Goal: Task Accomplishment & Management: Manage account settings

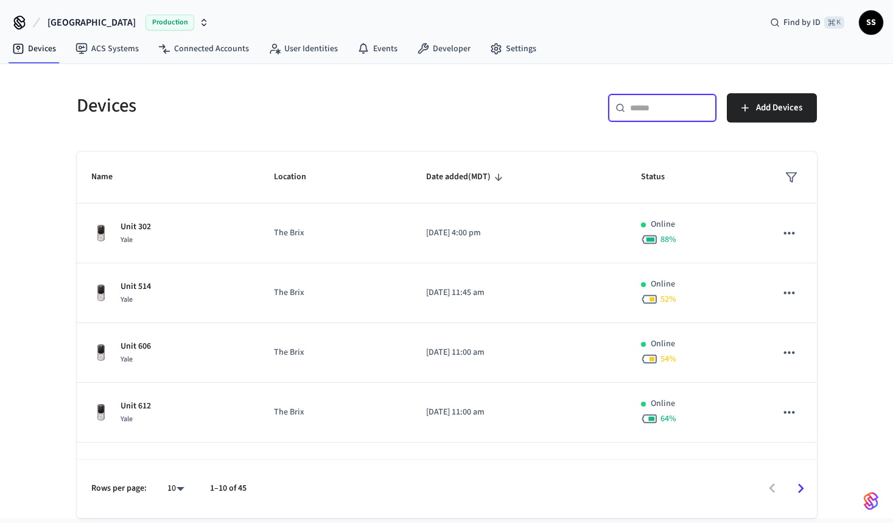
click at [654, 111] on input "text" at bounding box center [669, 108] width 79 height 12
click at [658, 97] on div "​ ​" at bounding box center [663, 107] width 110 height 29
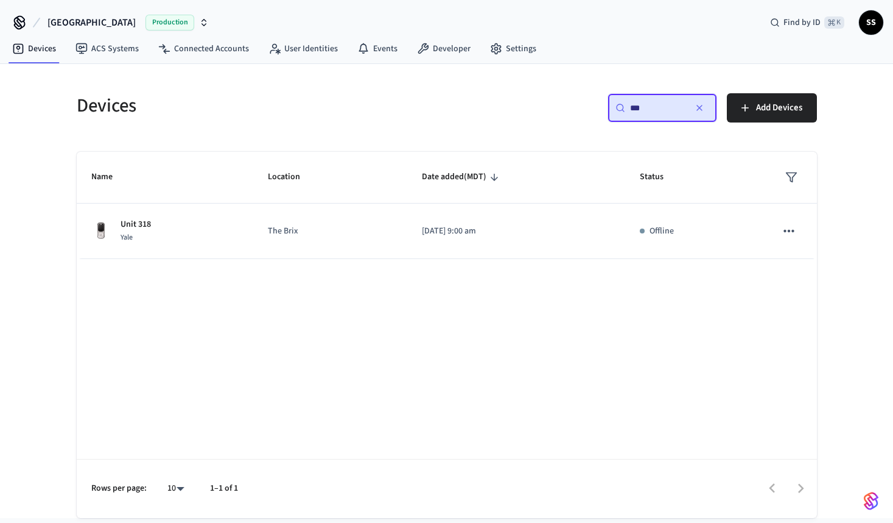
type input "***"
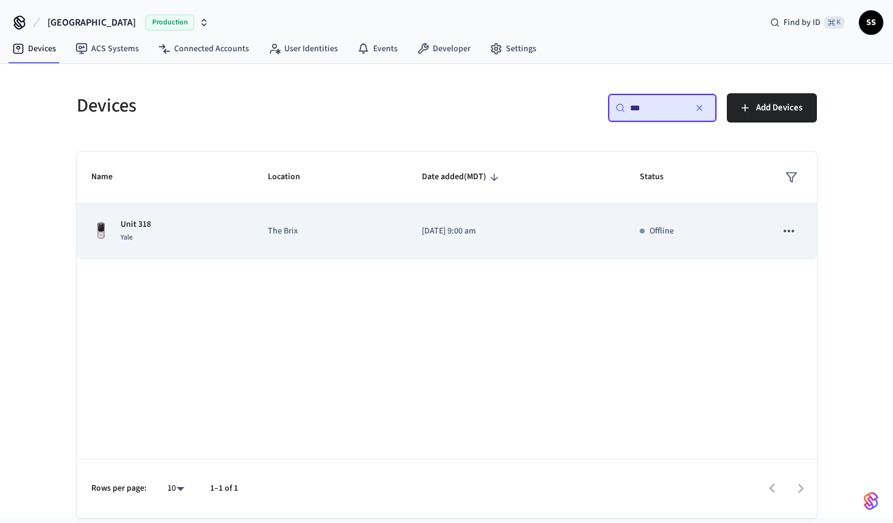
click at [728, 241] on td "Offline" at bounding box center [694, 230] width 137 height 55
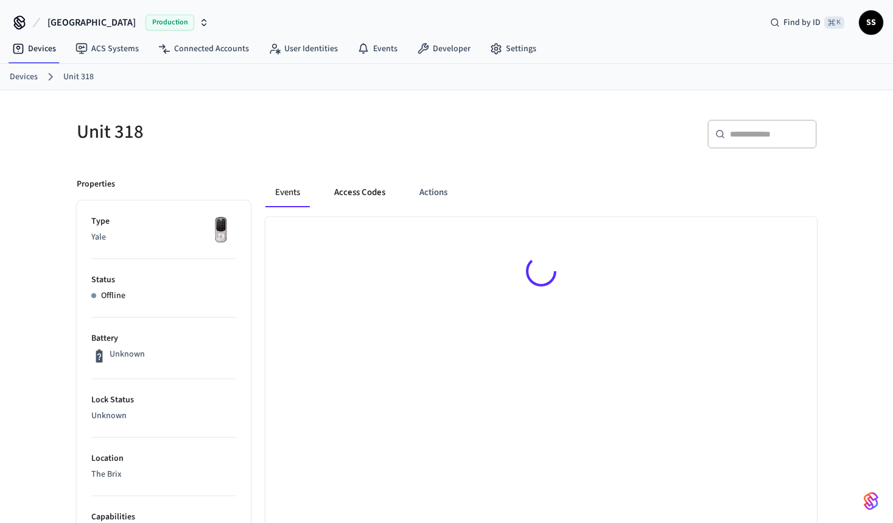
click at [366, 193] on button "Access Codes" at bounding box center [360, 192] width 71 height 29
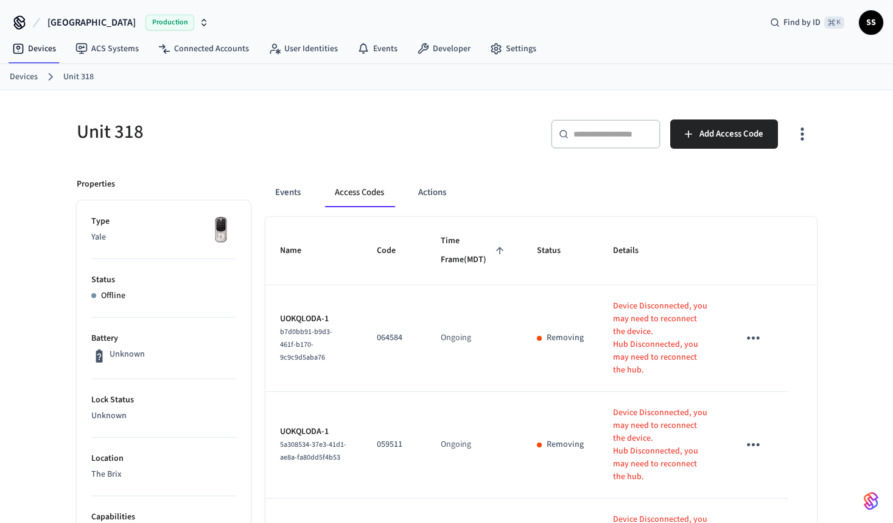
click at [374, 204] on button "Access Codes" at bounding box center [359, 192] width 69 height 29
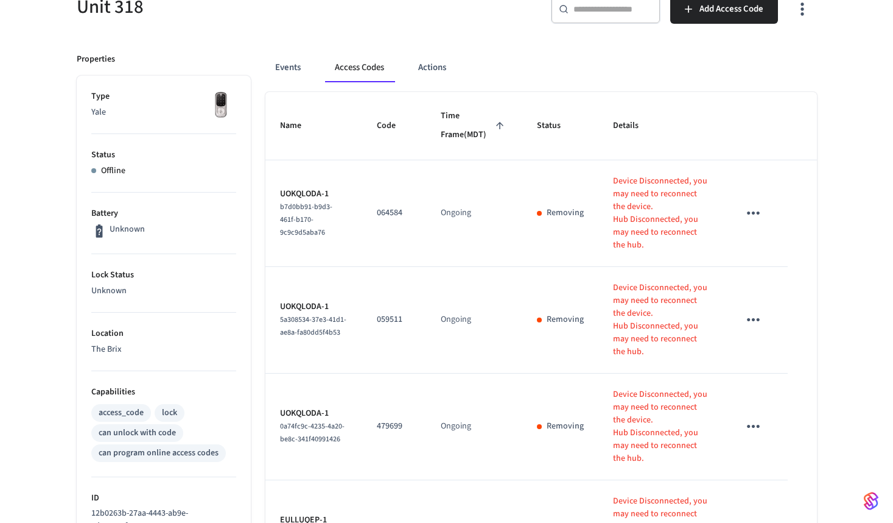
scroll to position [153, 0]
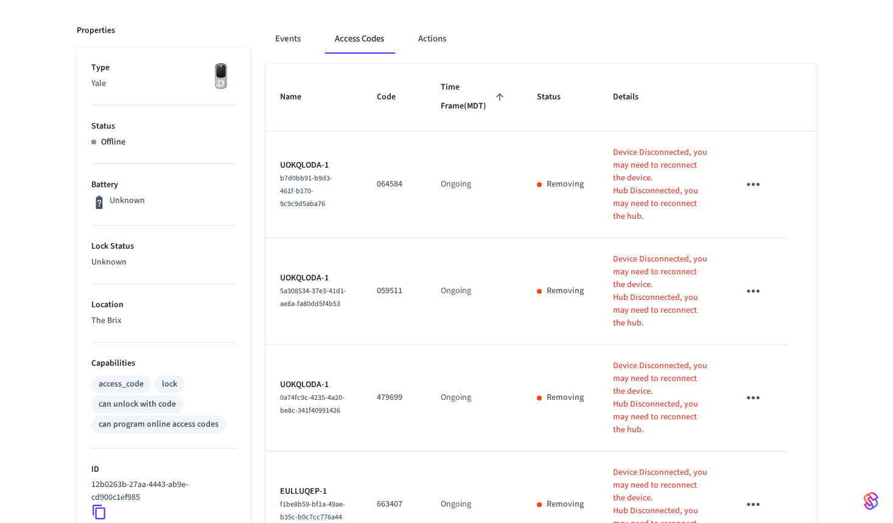
click at [405, 191] on p "064584" at bounding box center [394, 184] width 35 height 13
copy p "064584"
click at [400, 292] on p "059511" at bounding box center [394, 290] width 35 height 13
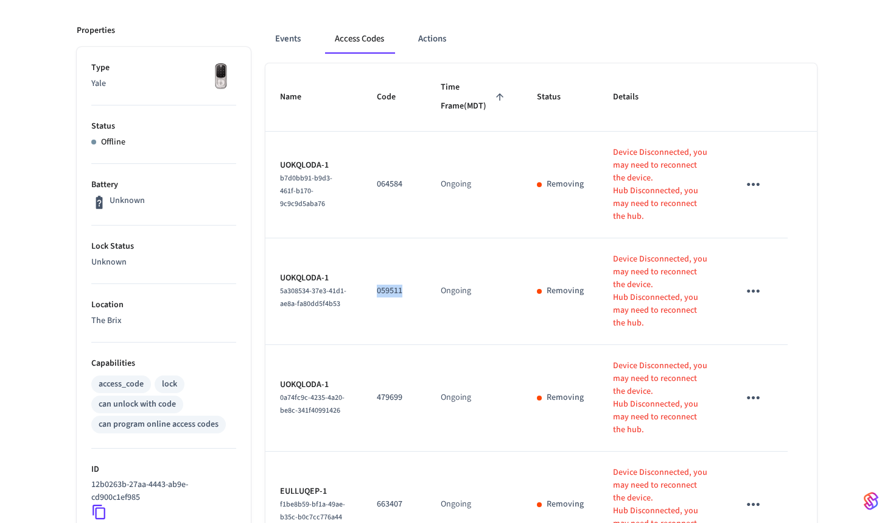
copy p "059511"
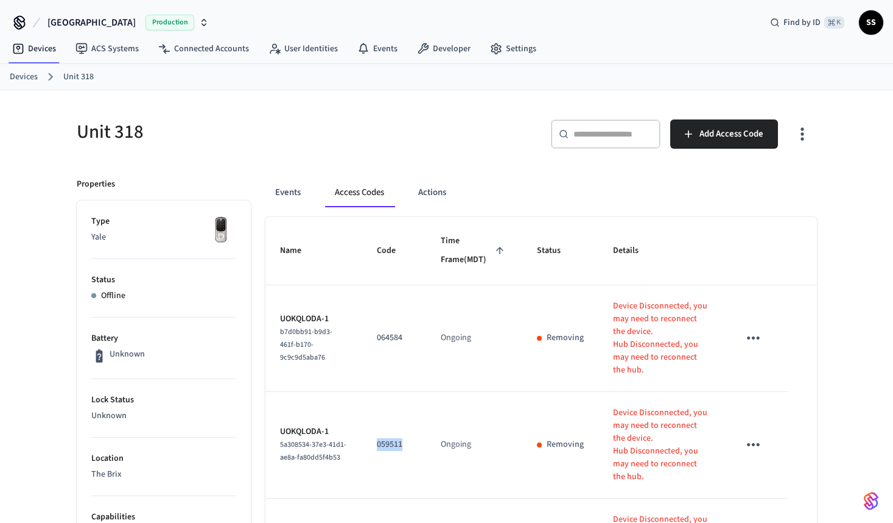
scroll to position [0, 0]
click at [286, 189] on button "Events" at bounding box center [288, 192] width 45 height 29
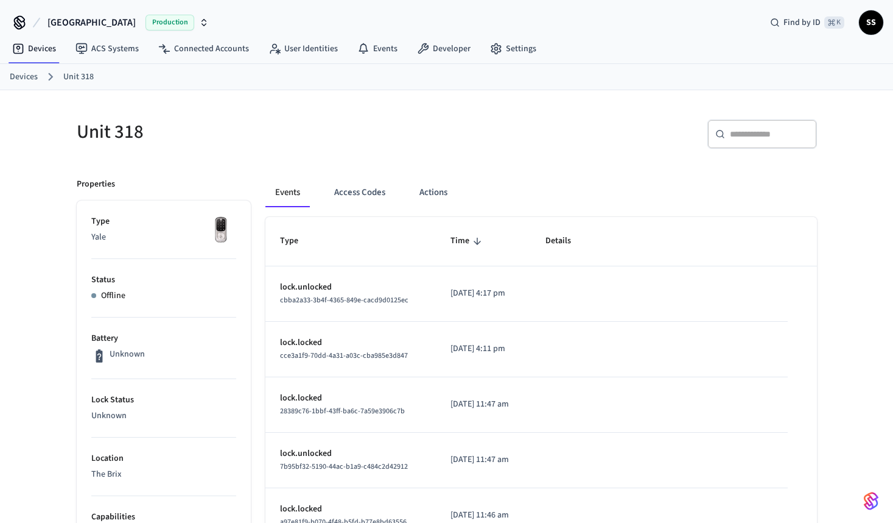
click at [18, 74] on link "Devices" at bounding box center [24, 77] width 28 height 13
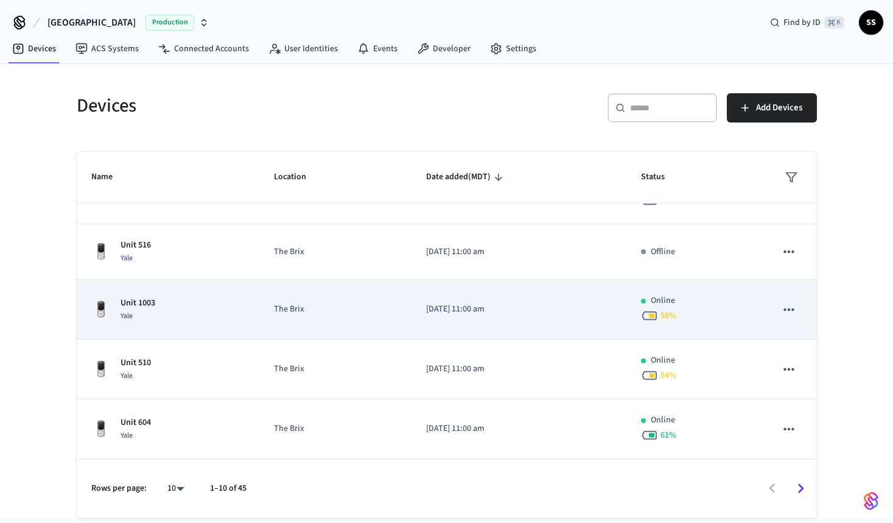
scroll to position [337, 0]
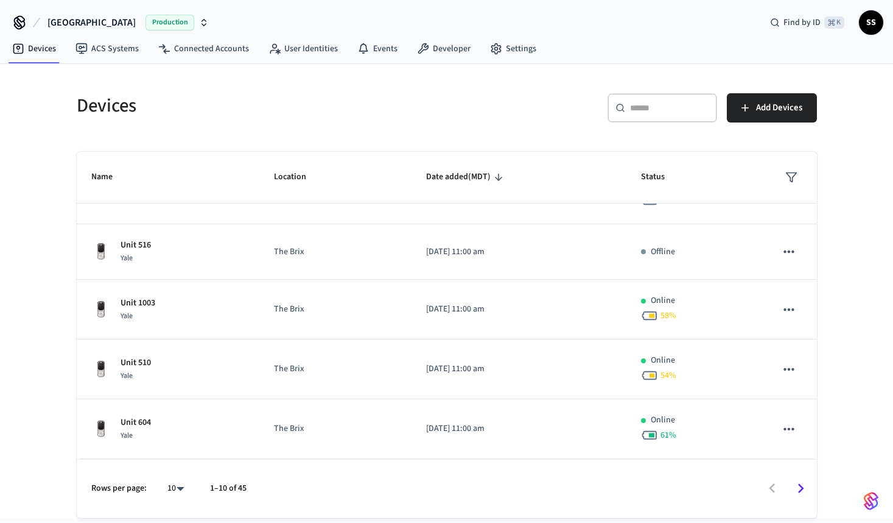
click at [655, 119] on div "​ ​" at bounding box center [663, 107] width 110 height 29
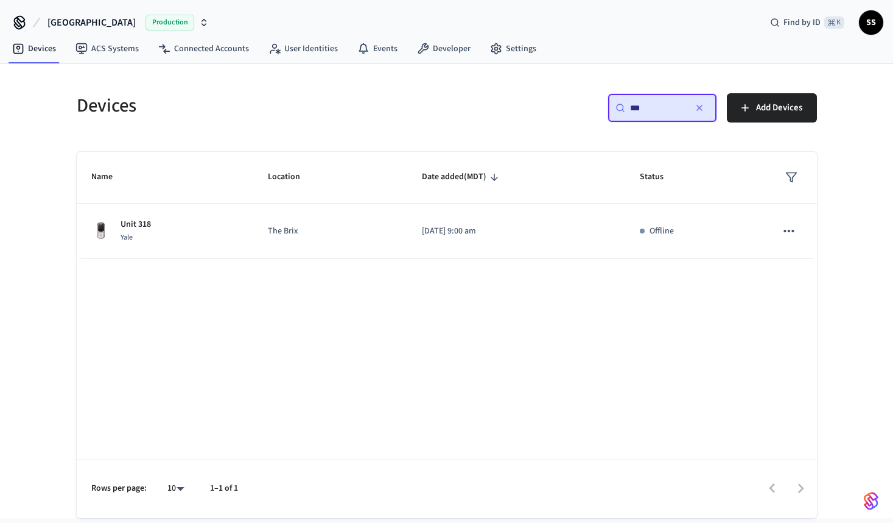
scroll to position [0, 0]
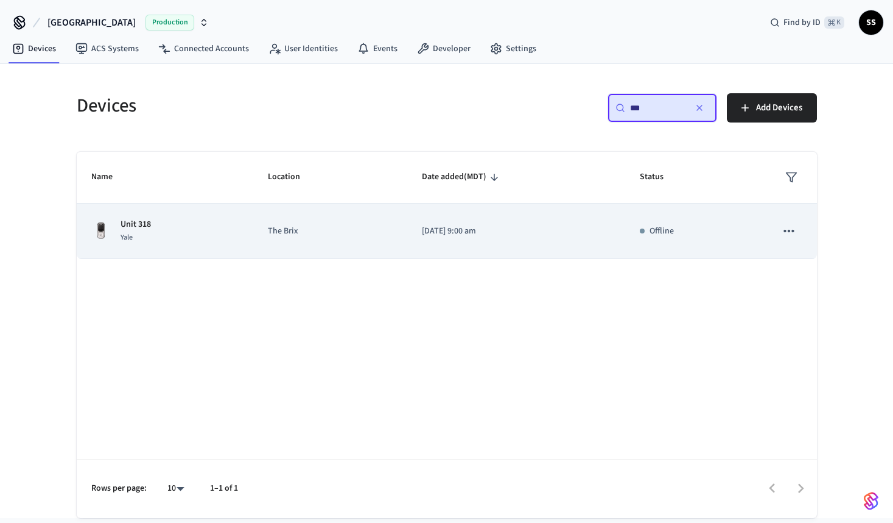
type input "***"
click at [552, 234] on p "[DATE] 9:00 am" at bounding box center [516, 231] width 189 height 13
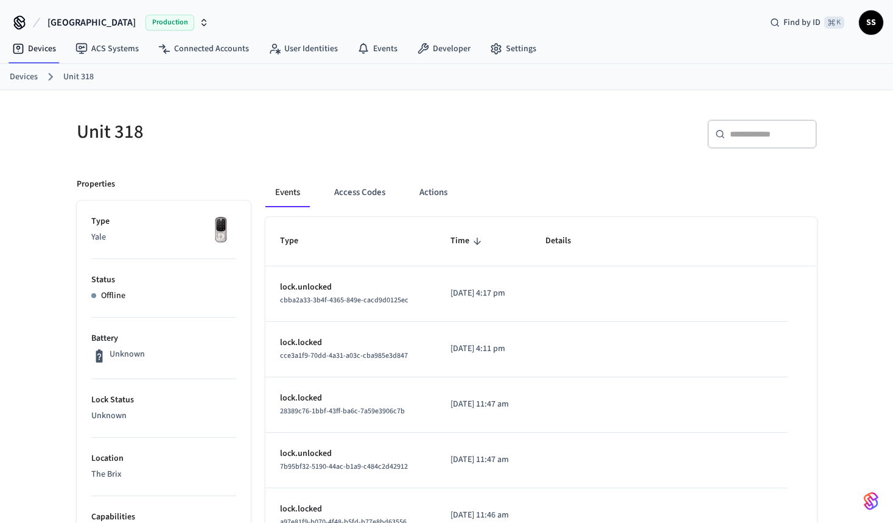
click at [18, 74] on link "Devices" at bounding box center [24, 77] width 28 height 13
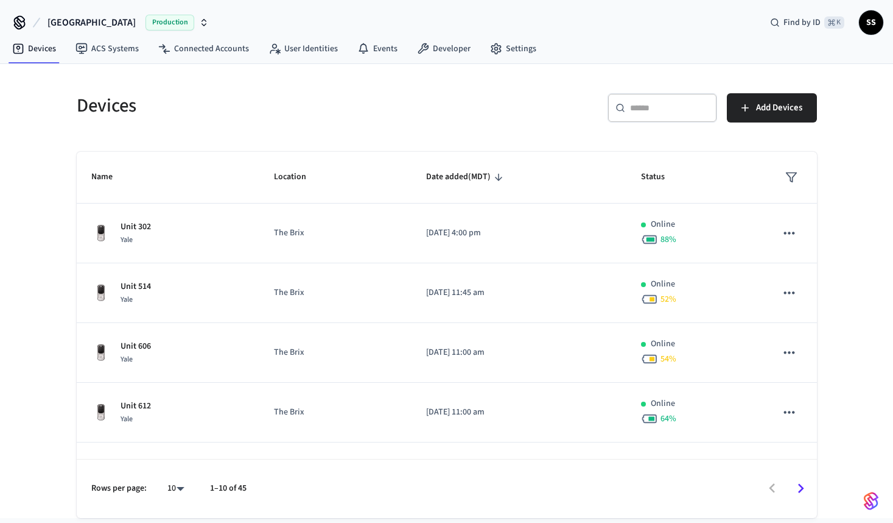
click at [663, 104] on input "text" at bounding box center [669, 108] width 79 height 12
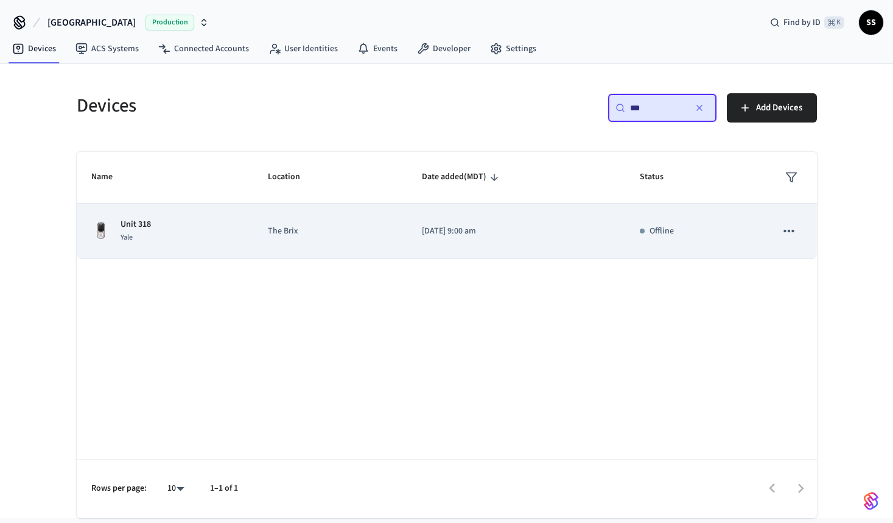
type input "***"
click at [545, 210] on td "2025/05/06 at 9:00 am" at bounding box center [516, 230] width 218 height 55
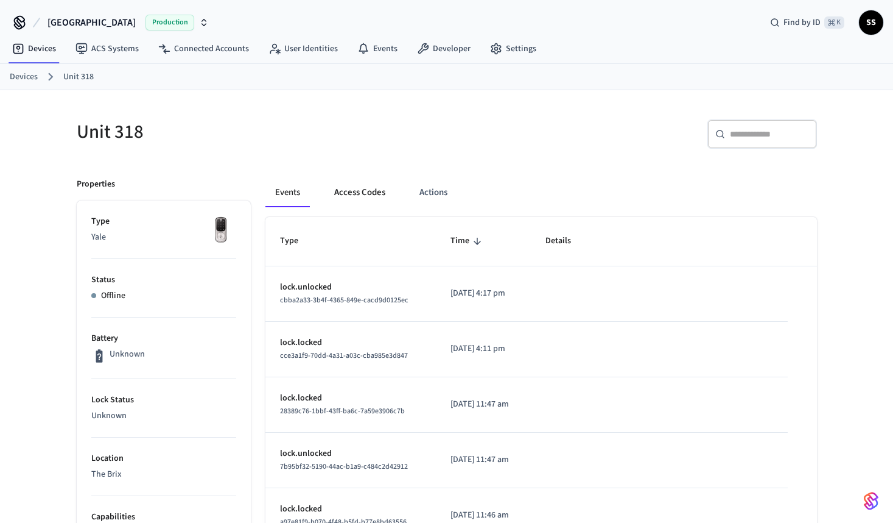
click at [351, 191] on button "Access Codes" at bounding box center [360, 192] width 71 height 29
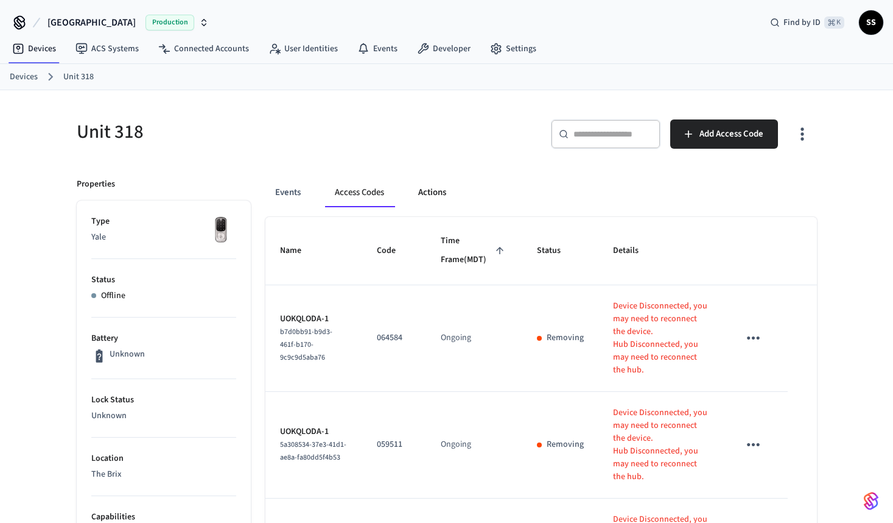
click at [432, 191] on button "Actions" at bounding box center [433, 192] width 48 height 29
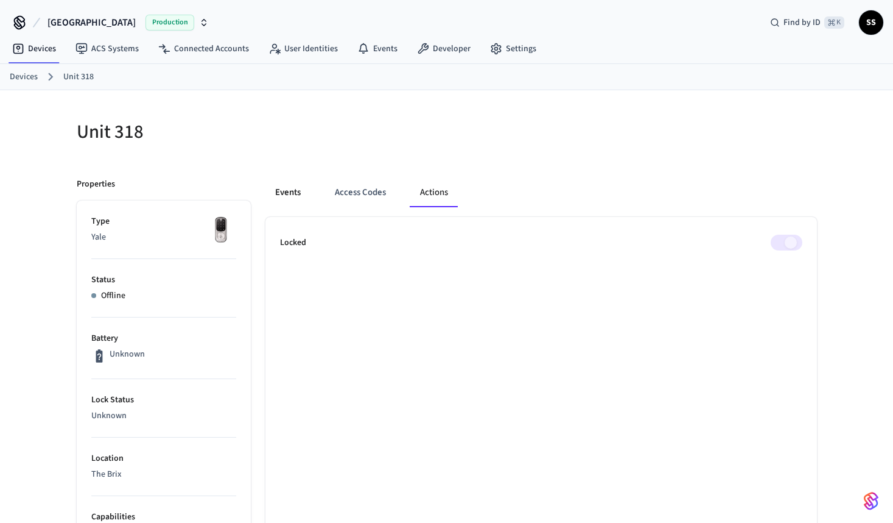
click at [285, 188] on button "Events" at bounding box center [288, 192] width 45 height 29
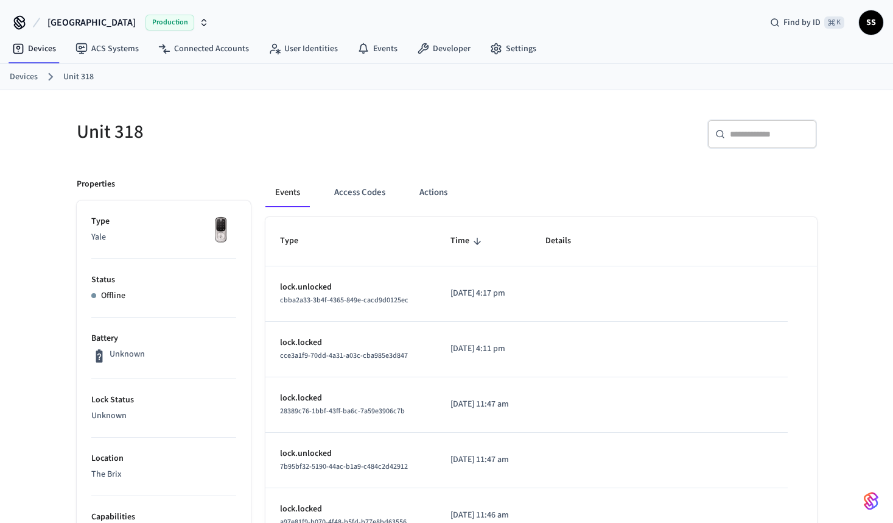
click at [30, 74] on link "Devices" at bounding box center [24, 77] width 28 height 13
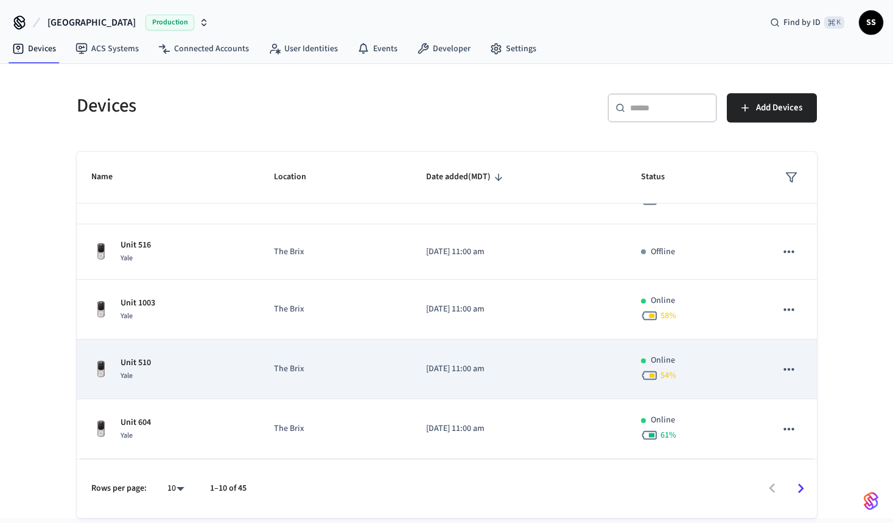
scroll to position [337, 0]
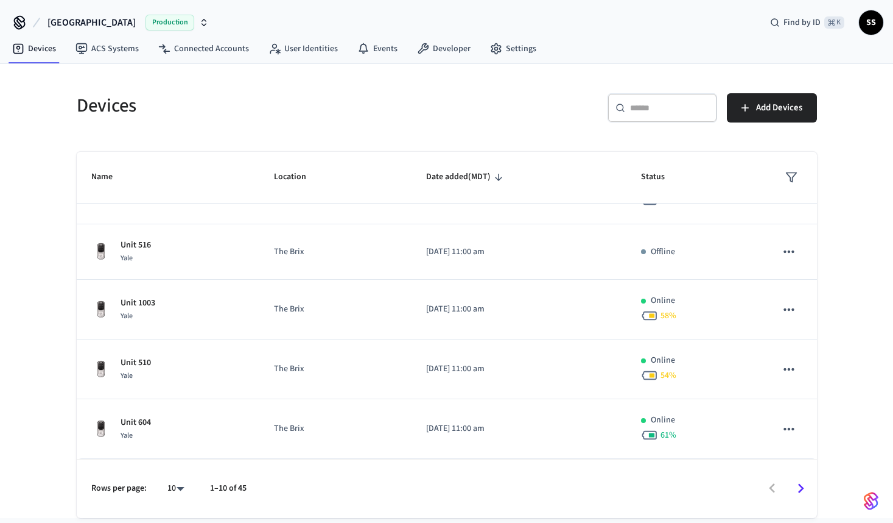
click at [129, 492] on p "Rows per page:" at bounding box center [118, 488] width 55 height 13
click at [182, 491] on body "Salt Lake City Production Find by ID ⌘ K SS Devices ACS Systems Connected Accou…" at bounding box center [446, 259] width 893 height 518
click at [178, 488] on li "All" at bounding box center [171, 487] width 32 height 32
type input "**"
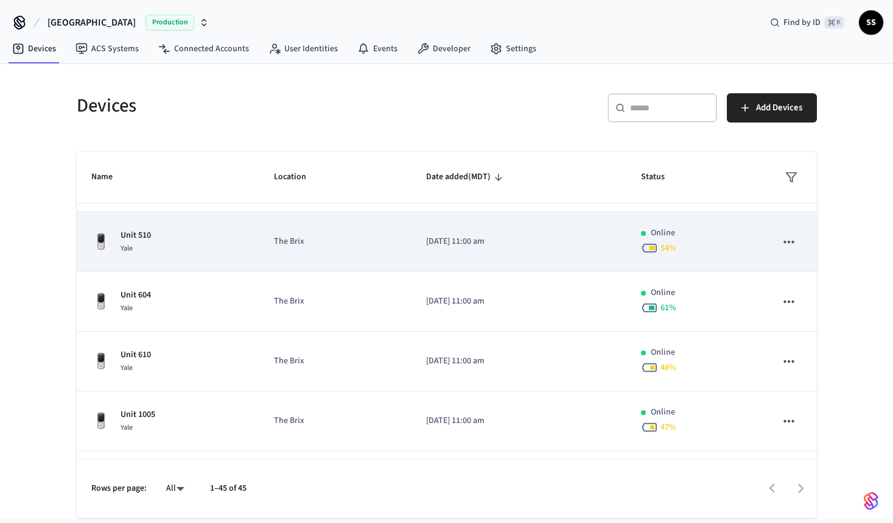
scroll to position [309, 0]
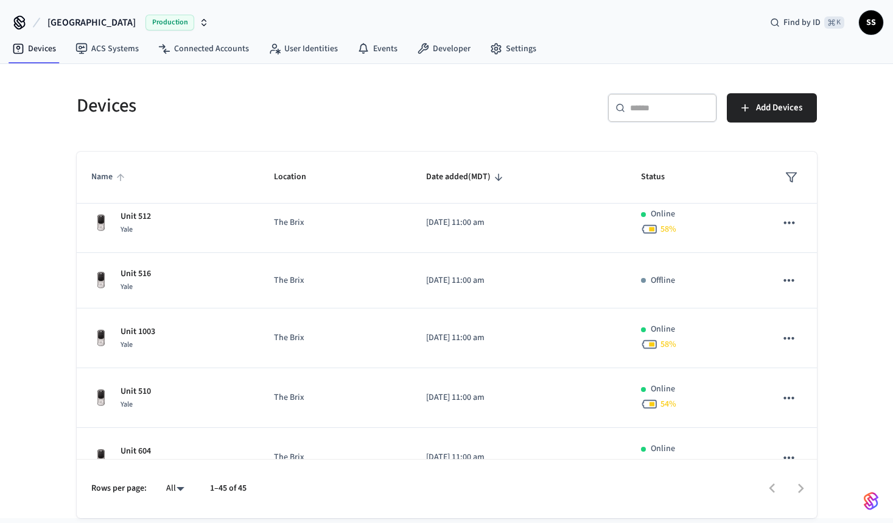
click at [101, 176] on span "Name" at bounding box center [109, 176] width 37 height 19
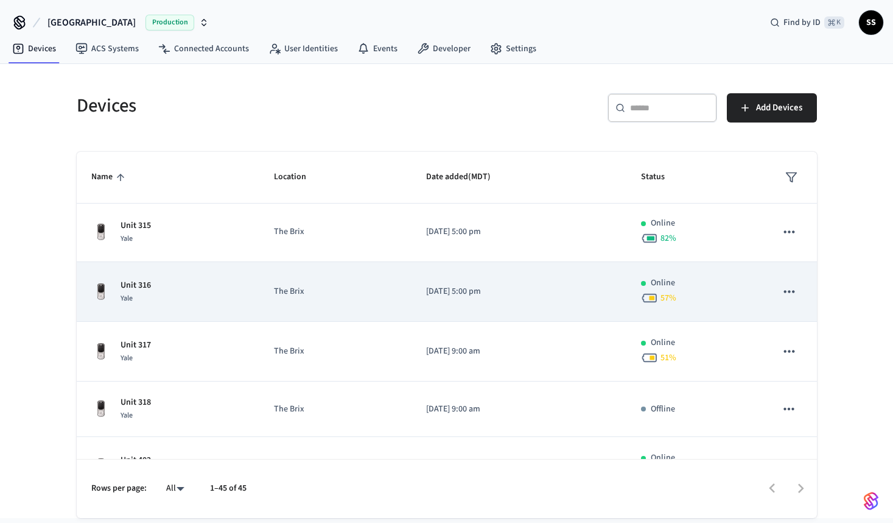
scroll to position [1020, 0]
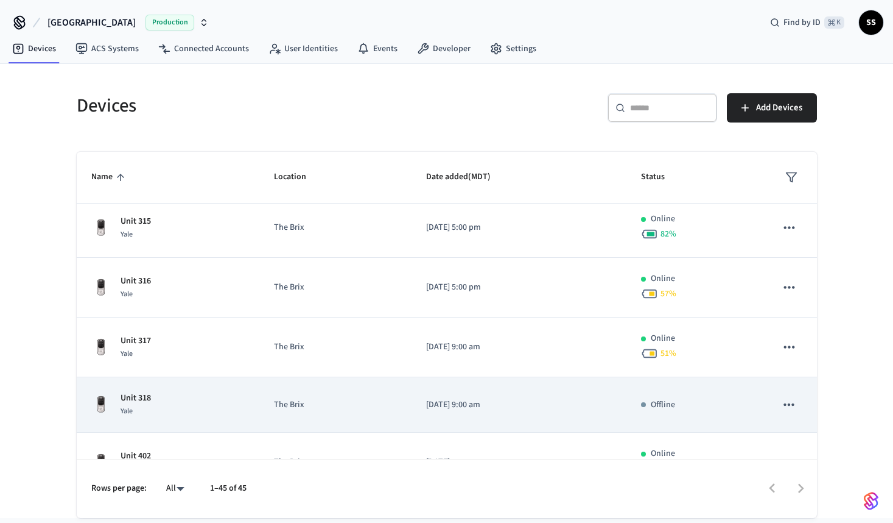
click at [214, 404] on div "Unit 318 Yale" at bounding box center [168, 405] width 154 height 26
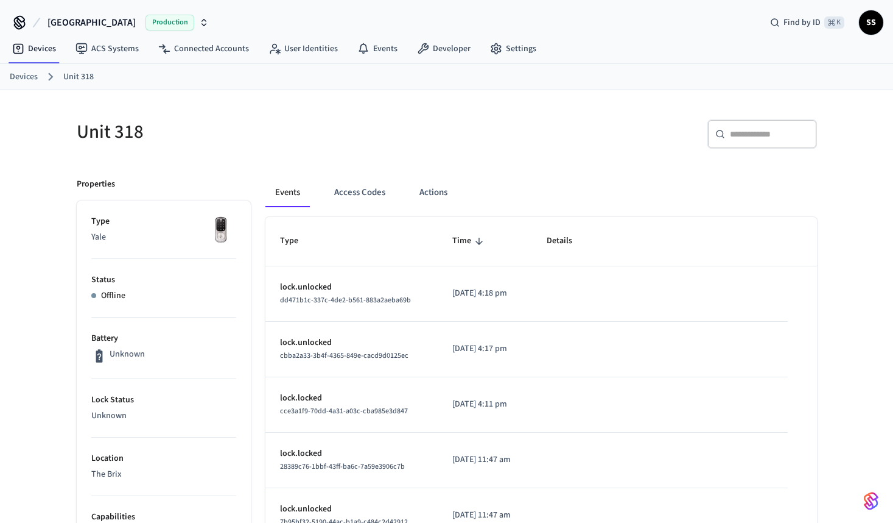
click at [27, 77] on link "Devices" at bounding box center [24, 77] width 28 height 13
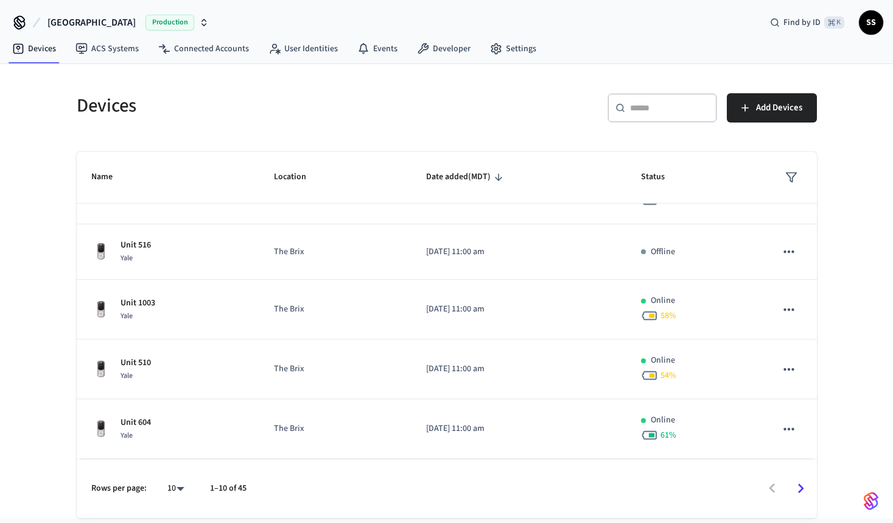
click at [180, 488] on body "Salt Lake City Production Find by ID ⌘ K SS Devices ACS Systems Connected Accou…" at bounding box center [446, 259] width 893 height 518
click at [178, 489] on li "All" at bounding box center [171, 487] width 32 height 32
type input "**"
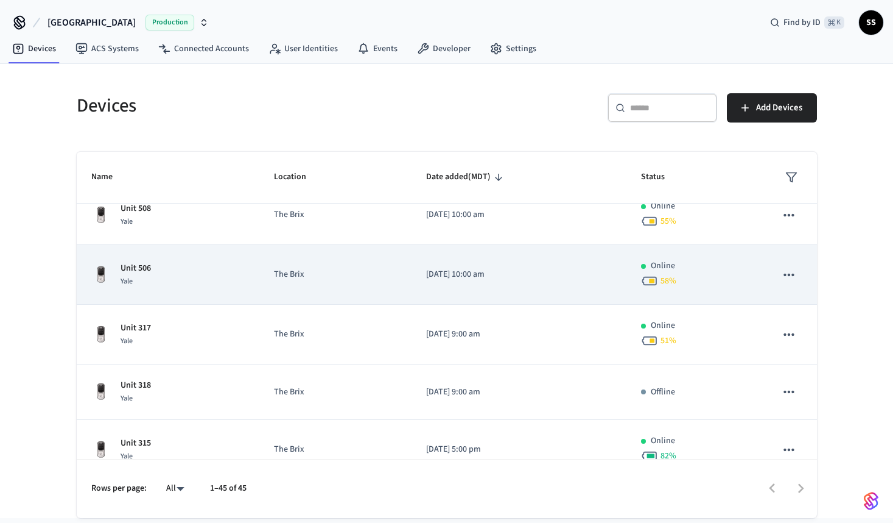
scroll to position [1046, 0]
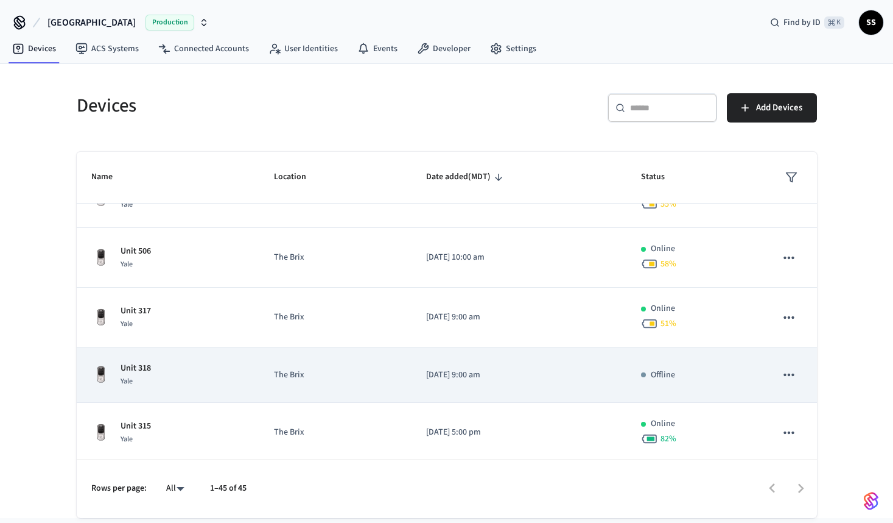
click at [196, 375] on div "Unit 318 Yale" at bounding box center [168, 375] width 154 height 26
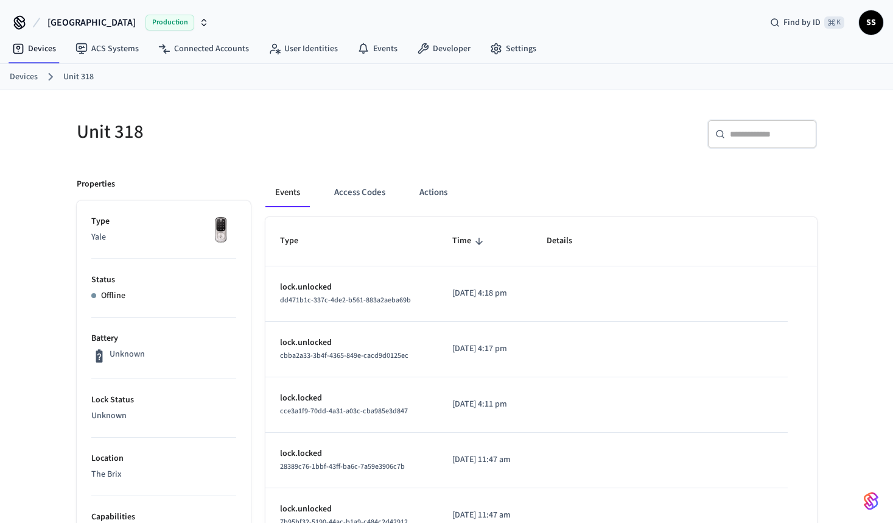
click at [27, 78] on link "Devices" at bounding box center [24, 77] width 28 height 13
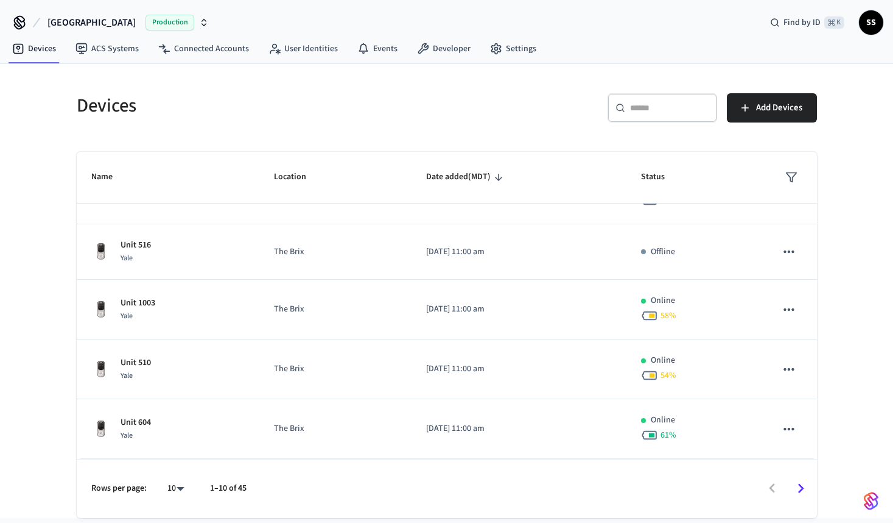
scroll to position [337, 0]
click at [183, 487] on body "Salt Lake City Production Find by ID ⌘ K SS Devices ACS Systems Connected Accou…" at bounding box center [446, 259] width 893 height 518
click at [555, 142] on div at bounding box center [446, 261] width 893 height 523
click at [652, 109] on input "text" at bounding box center [669, 108] width 79 height 12
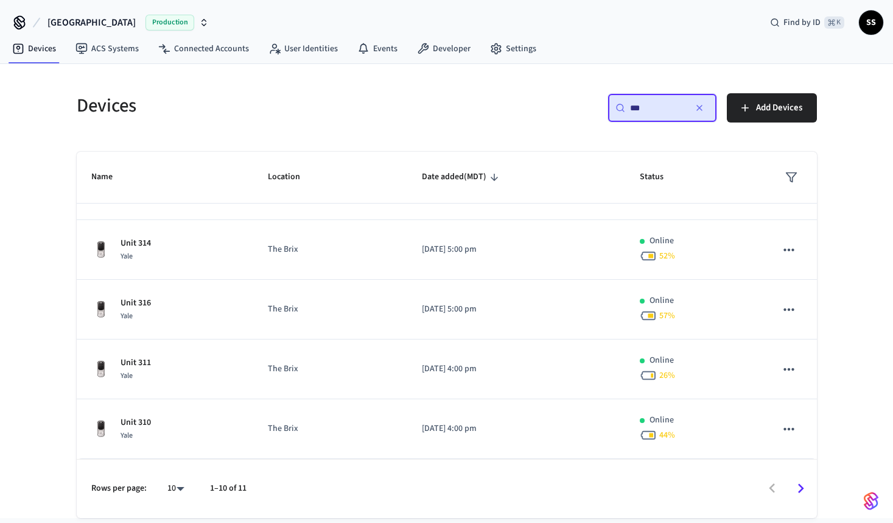
scroll to position [0, 0]
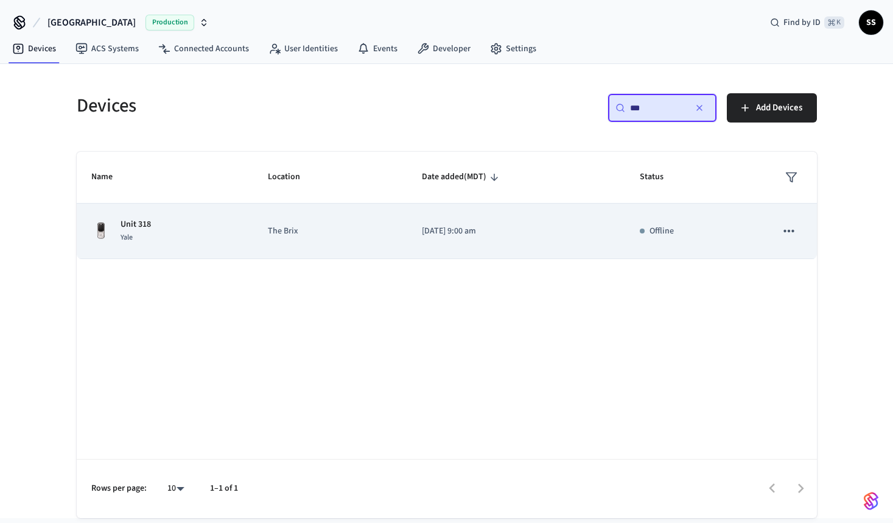
type input "***"
click at [344, 227] on p "The Brix" at bounding box center [330, 231] width 125 height 13
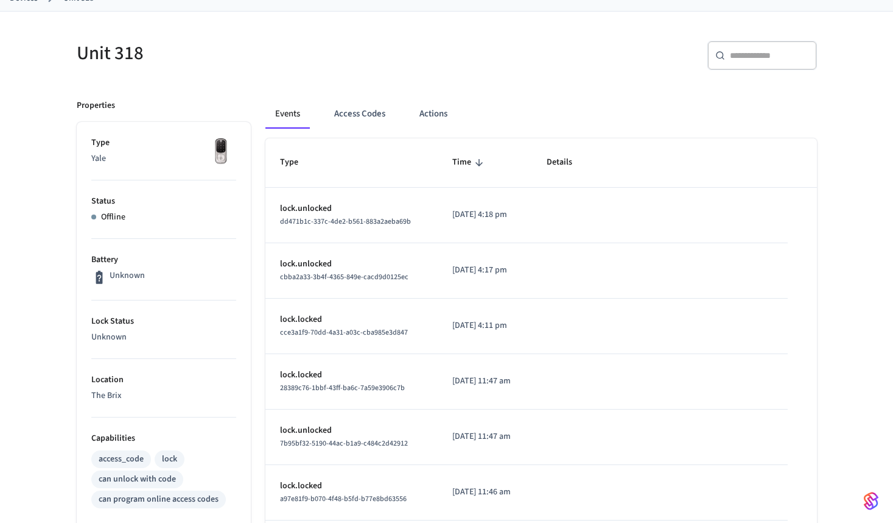
scroll to position [101, 0]
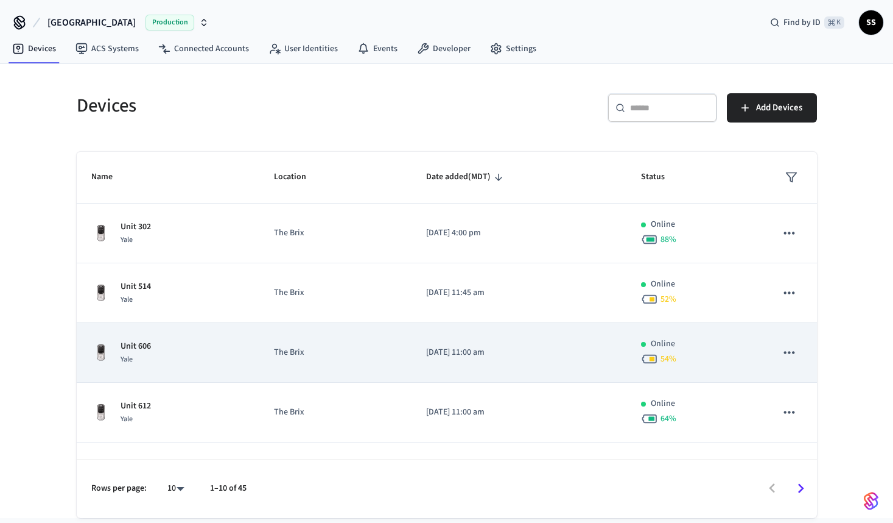
click at [785, 355] on icon "sticky table" at bounding box center [789, 352] width 16 height 16
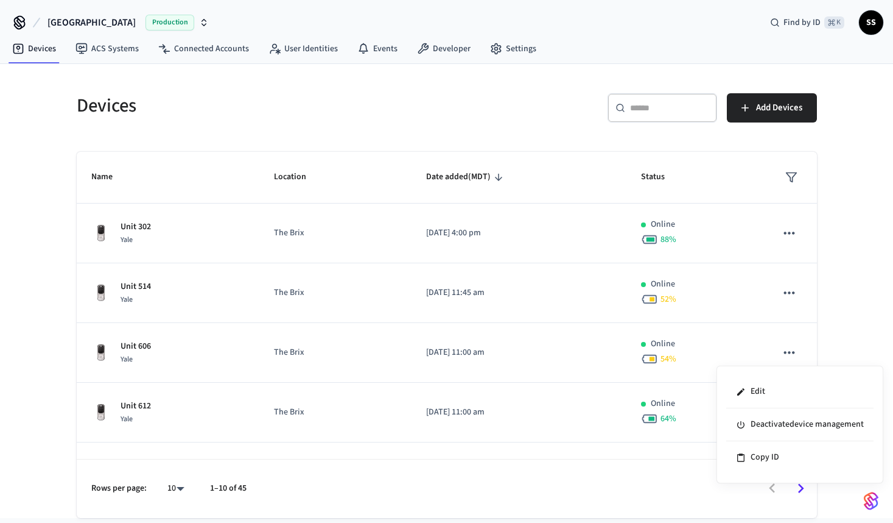
click at [827, 303] on div at bounding box center [446, 261] width 893 height 523
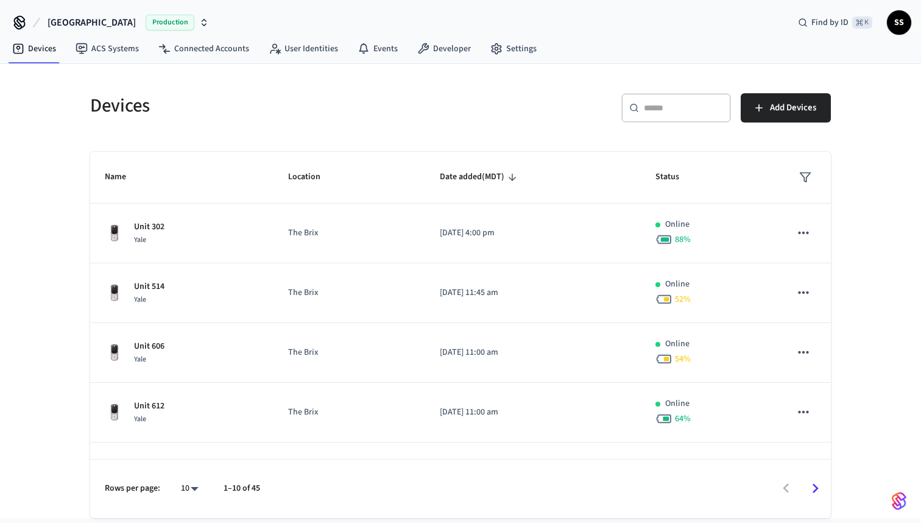
click at [657, 112] on input "text" at bounding box center [683, 108] width 79 height 12
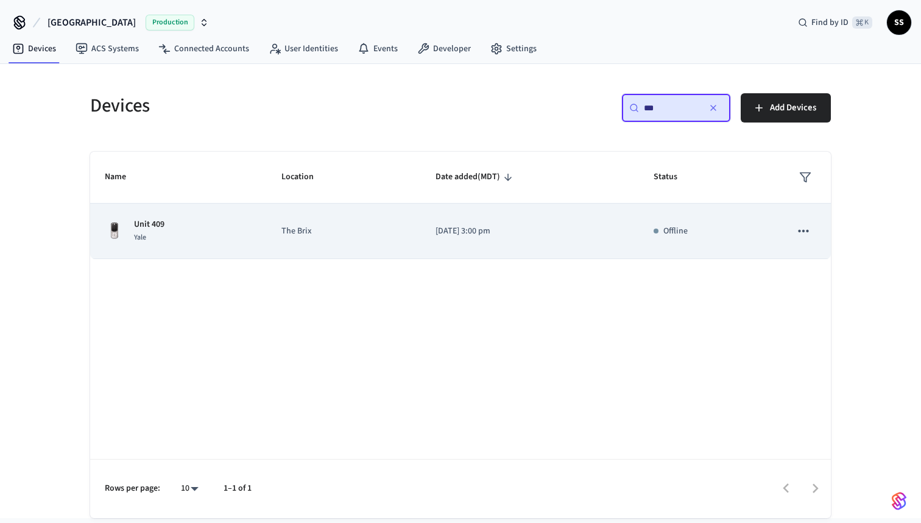
type input "***"
click at [600, 235] on p "[DATE] 3:00 pm" at bounding box center [529, 231] width 189 height 13
